Goal: Transaction & Acquisition: Book appointment/travel/reservation

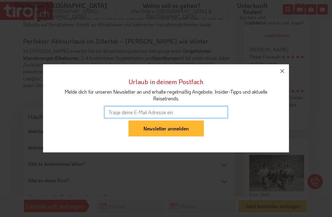
scroll to position [541, 0]
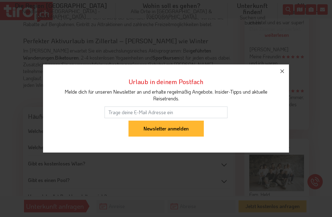
click at [285, 75] on icon "button" at bounding box center [282, 71] width 7 height 7
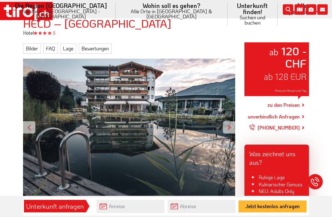
scroll to position [68, 0]
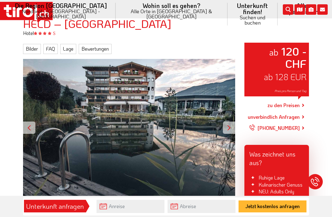
click at [170, 86] on div "ab 120 - CHF ab 128 EUR Preis pro Person und Tag" at bounding box center [129, 128] width 212 height 138
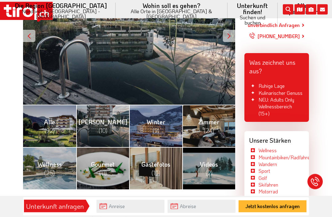
scroll to position [161, 0]
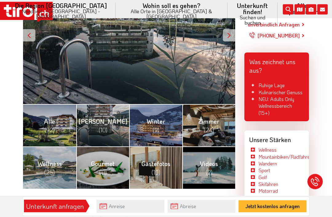
click at [63, 117] on link "Alle (92)" at bounding box center [49, 126] width 53 height 42
